Goal: Task Accomplishment & Management: Use online tool/utility

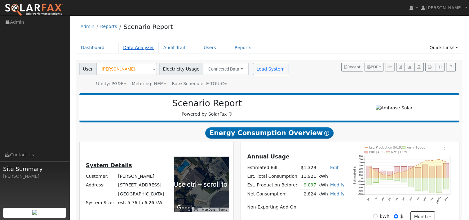
click at [137, 47] on link "Data Analyzer" at bounding box center [138, 47] width 40 height 11
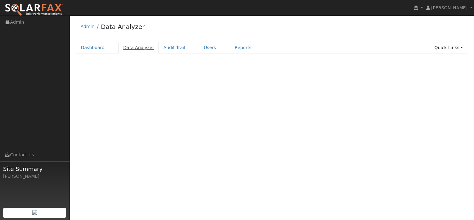
select select "8"
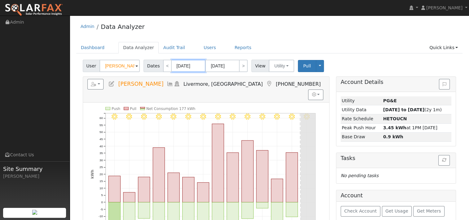
click at [192, 67] on input "[DATE]" at bounding box center [188, 66] width 34 height 12
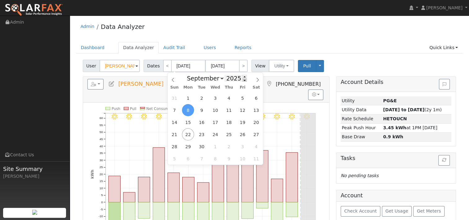
click at [242, 80] on span at bounding box center [244, 79] width 4 height 3
type input "2024"
click at [254, 121] on span "21" at bounding box center [256, 122] width 12 height 12
type input "[DATE]"
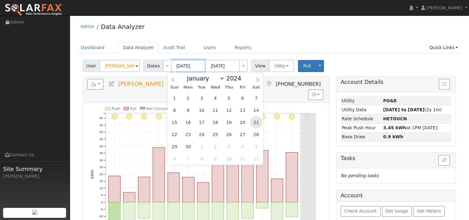
type input "2024"
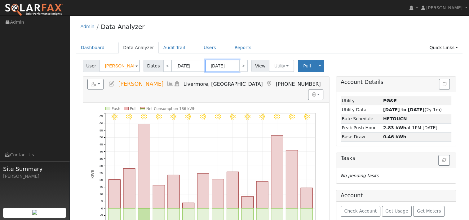
click at [224, 64] on input "[DATE]" at bounding box center [222, 66] width 34 height 12
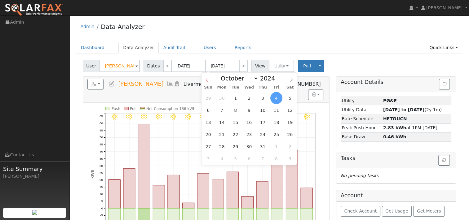
click at [207, 78] on icon at bounding box center [207, 80] width 4 height 4
select select "8"
click at [276, 78] on span at bounding box center [278, 76] width 4 height 3
type input "2025"
click at [207, 132] on span "21" at bounding box center [208, 134] width 12 height 12
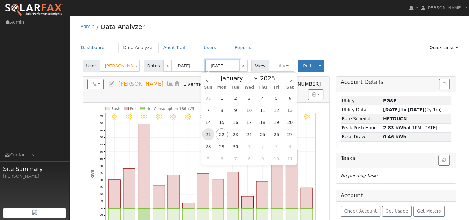
type input "09/21/2025"
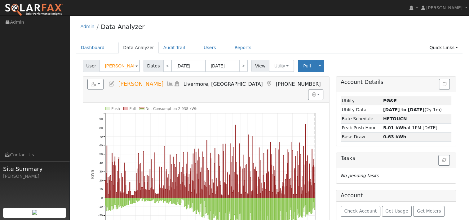
click at [315, 176] on g "Push Pull Net Consumption 2,938 kWh Tue 10/01 Fri 11/01 Sun 12/01 Wed 1/01 Sat …" at bounding box center [203, 176] width 226 height 141
click at [314, 183] on rect "onclick=""" at bounding box center [314, 190] width 0 height 15
type input "[DATE]"
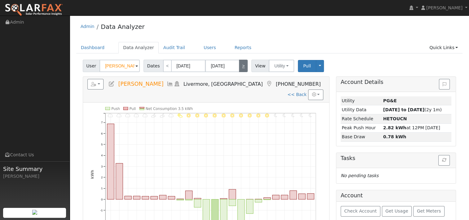
click at [239, 68] on link ">" at bounding box center [243, 66] width 9 height 12
type input "[DATE]"
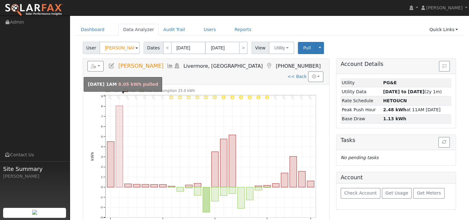
scroll to position [31, 0]
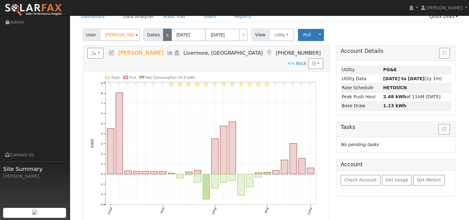
click at [163, 38] on link "<" at bounding box center [167, 35] width 9 height 12
type input "[DATE]"
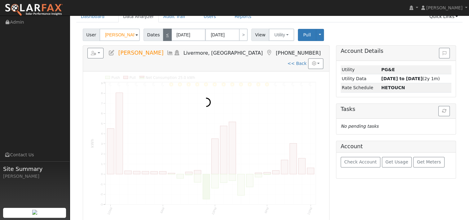
scroll to position [0, 0]
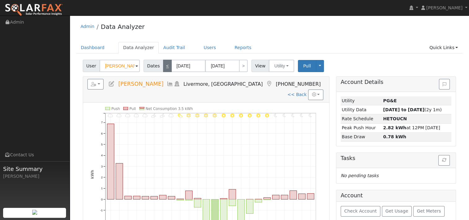
click at [166, 66] on link "<" at bounding box center [167, 66] width 9 height 12
type input "[DATE]"
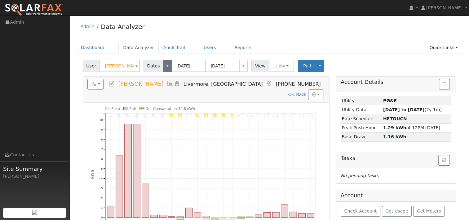
click at [163, 69] on link "<" at bounding box center [167, 66] width 9 height 12
type input "[DATE]"
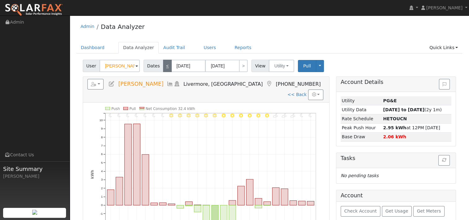
click at [163, 67] on link "<" at bounding box center [167, 66] width 9 height 12
type input "[DATE]"
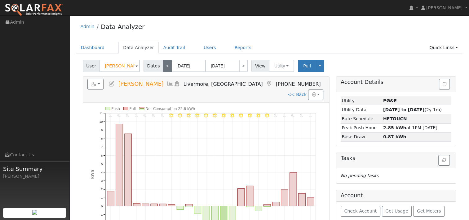
click at [163, 67] on link "<" at bounding box center [167, 66] width 9 height 12
type input "[DATE]"
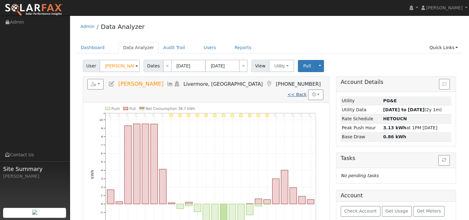
click at [295, 92] on link "<< Back" at bounding box center [296, 94] width 19 height 5
type input "09/21/2024"
type input "09/21/2025"
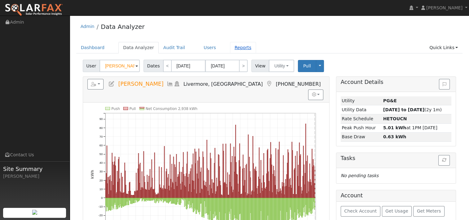
click at [230, 47] on link "Reports" at bounding box center [243, 47] width 26 height 11
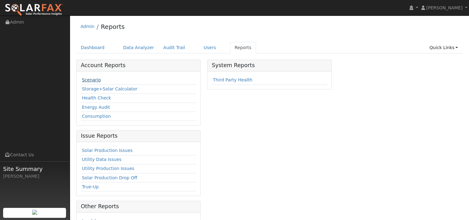
click at [92, 78] on link "Scenario" at bounding box center [91, 79] width 19 height 5
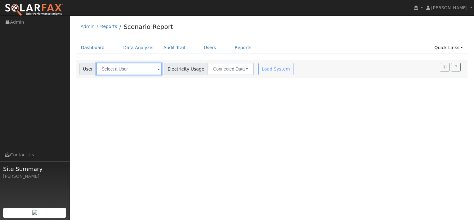
click at [103, 72] on input "text" at bounding box center [129, 69] width 66 height 12
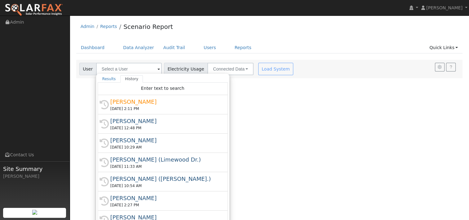
click at [123, 106] on div "09/22/2025 2:11 PM" at bounding box center [165, 109] width 110 height 6
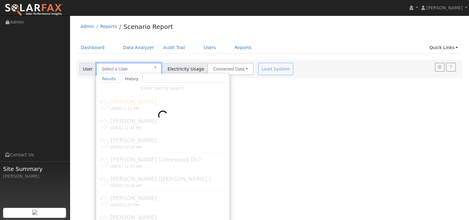
type input "Rahul Phalak"
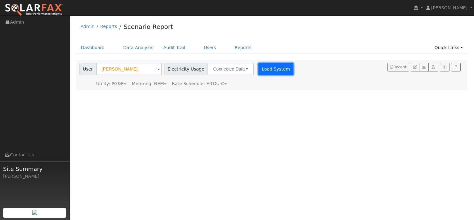
click at [258, 71] on button "Load System" at bounding box center [275, 69] width 35 height 12
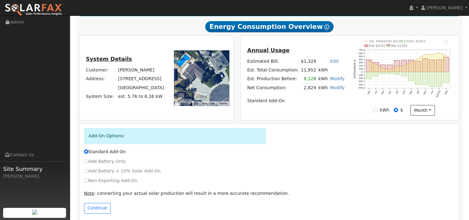
scroll to position [113, 0]
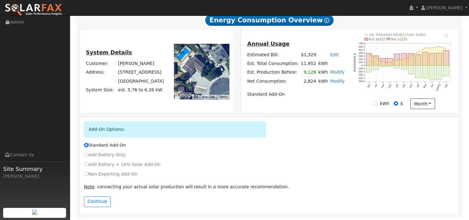
click at [90, 174] on label "Non-Exporting Add-On" at bounding box center [110, 174] width 53 height 7
click at [88, 174] on input "Non-Exporting Add-On" at bounding box center [86, 173] width 4 height 4
radio input "true"
radio input "false"
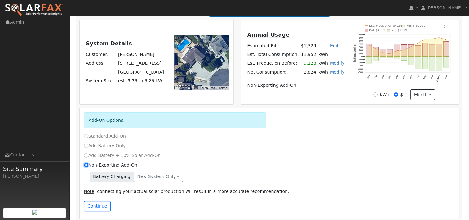
scroll to position [126, 0]
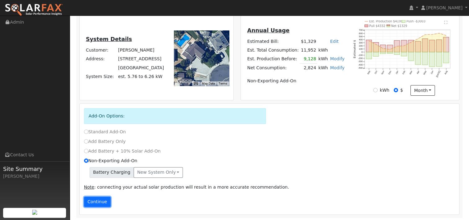
click at [88, 202] on button "Continue" at bounding box center [97, 201] width 27 height 11
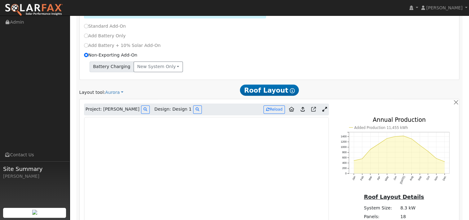
scroll to position [246, 0]
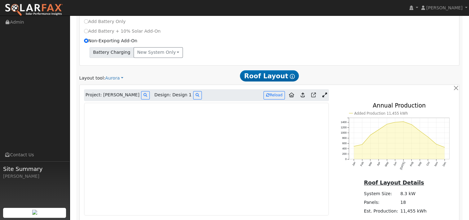
click at [323, 93] on icon at bounding box center [324, 94] width 5 height 5
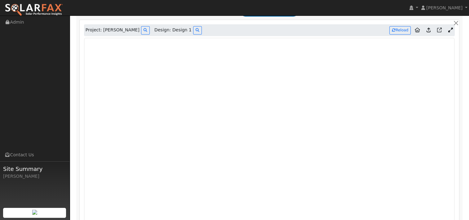
scroll to position [319, 0]
